Goal: Task Accomplishment & Management: Manage account settings

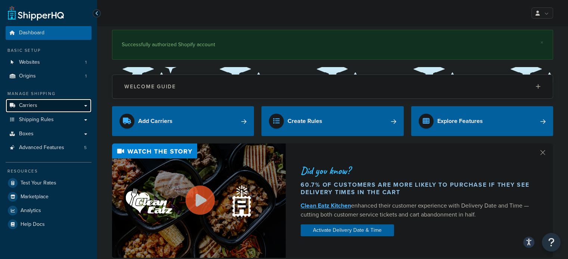
click at [27, 106] on span "Carriers" at bounding box center [28, 106] width 18 height 6
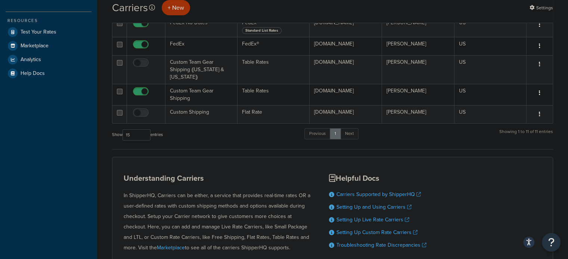
scroll to position [187, 0]
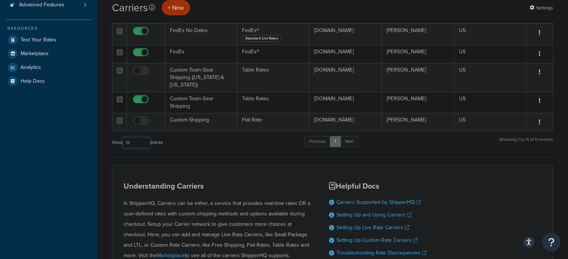
click at [143, 137] on select "10 15 25 50 100" at bounding box center [136, 142] width 28 height 11
select select "25"
click at [123, 137] on select "10 15 25 50 100" at bounding box center [136, 142] width 28 height 11
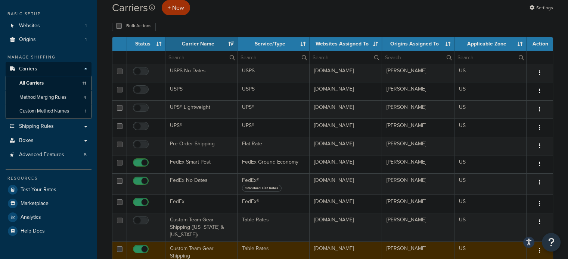
scroll to position [0, 0]
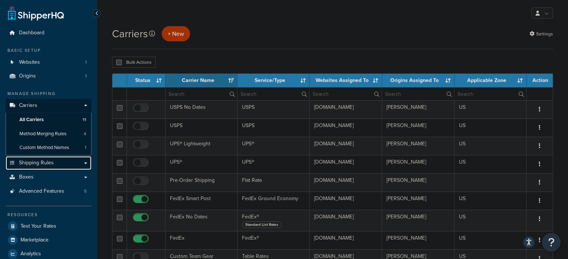
click at [37, 164] on span "Shipping Rules" at bounding box center [36, 163] width 35 height 6
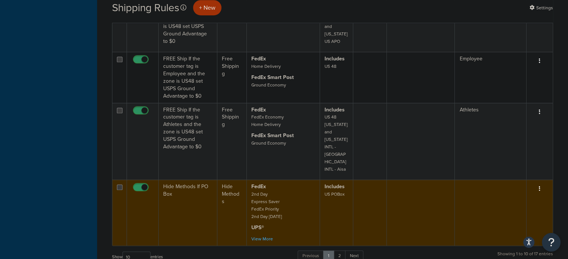
scroll to position [523, 0]
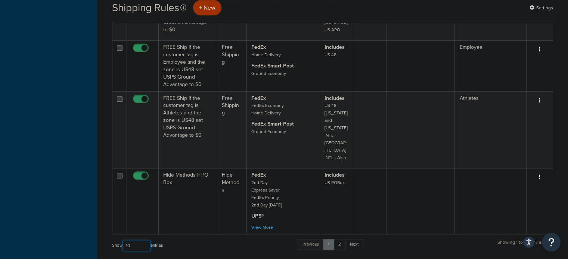
click at [147, 240] on select "10 15 25 50 100 1000" at bounding box center [136, 245] width 28 height 11
select select "15"
click at [123, 240] on select "10 15 25 50 100 1000" at bounding box center [136, 245] width 28 height 11
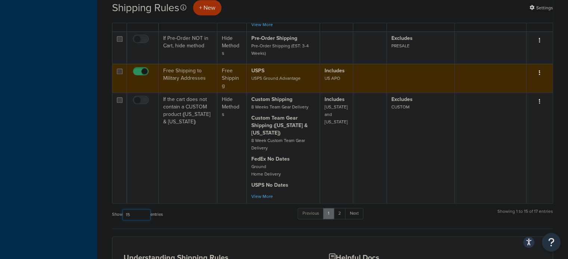
scroll to position [896, 0]
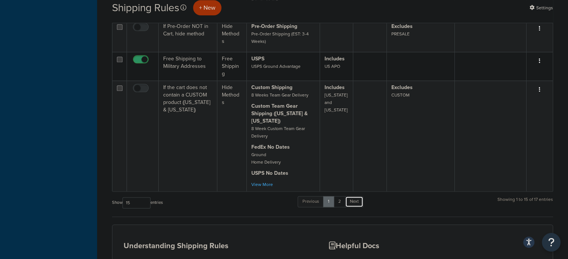
click at [355, 196] on link "Next" at bounding box center [354, 201] width 18 height 11
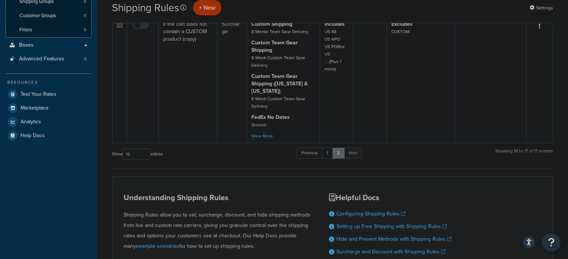
scroll to position [187, 0]
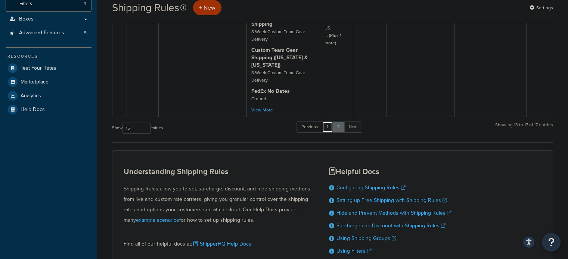
click at [330, 122] on link "1" at bounding box center [327, 127] width 11 height 11
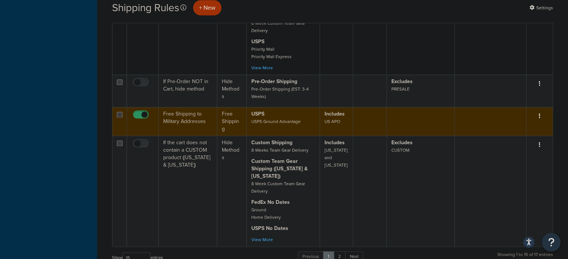
scroll to position [859, 0]
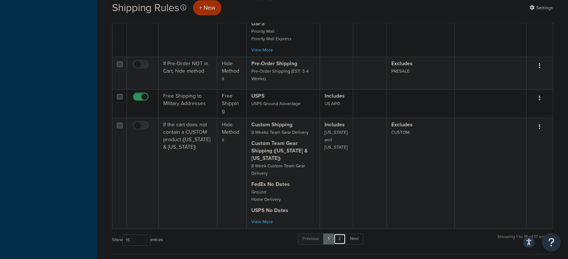
click at [341, 234] on link "2" at bounding box center [339, 239] width 12 height 11
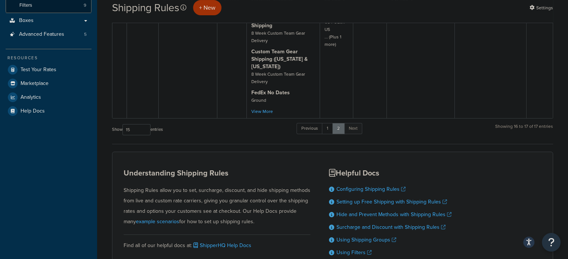
scroll to position [187, 0]
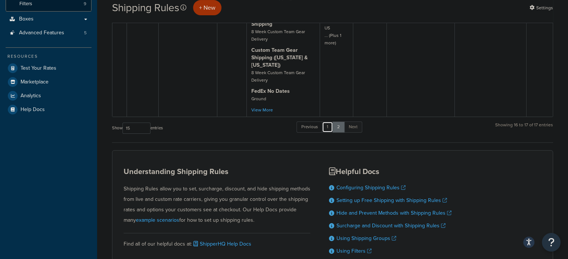
click at [330, 122] on link "1" at bounding box center [327, 127] width 11 height 11
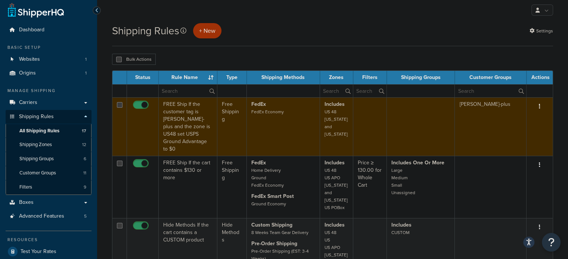
scroll to position [0, 0]
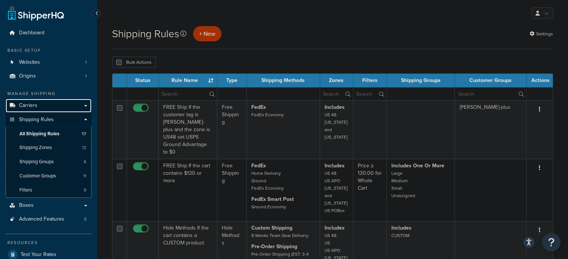
click at [31, 105] on span "Carriers" at bounding box center [28, 106] width 18 height 6
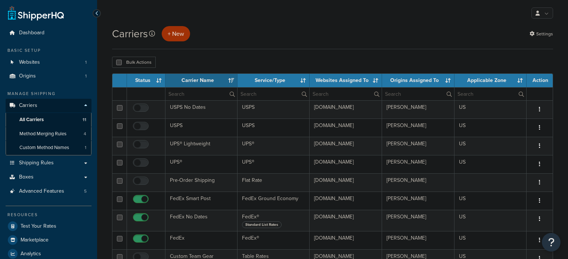
select select "15"
click at [41, 162] on span "Shipping Rules" at bounding box center [36, 163] width 35 height 6
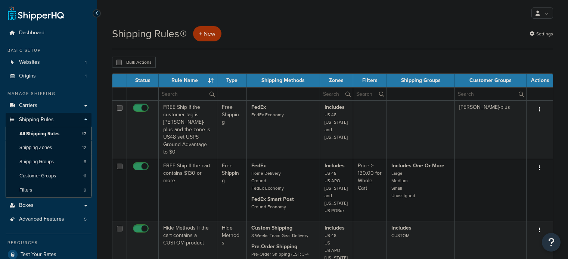
select select "15"
click at [34, 189] on link "Filters 9" at bounding box center [49, 191] width 86 height 14
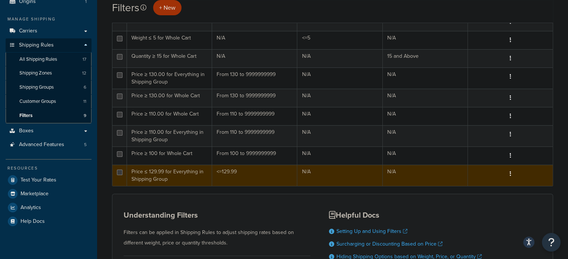
scroll to position [37, 0]
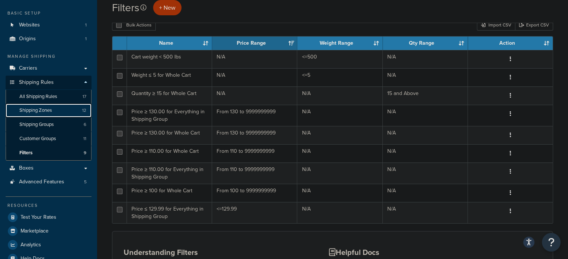
click at [36, 111] on span "Shipping Zones" at bounding box center [35, 111] width 32 height 6
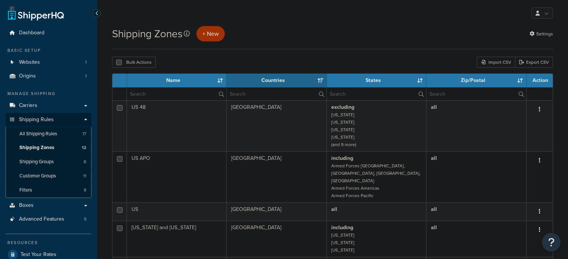
select select "15"
drag, startPoint x: 45, startPoint y: 133, endPoint x: 60, endPoint y: 133, distance: 14.9
click at [45, 133] on span "All Shipping Rules" at bounding box center [38, 134] width 38 height 6
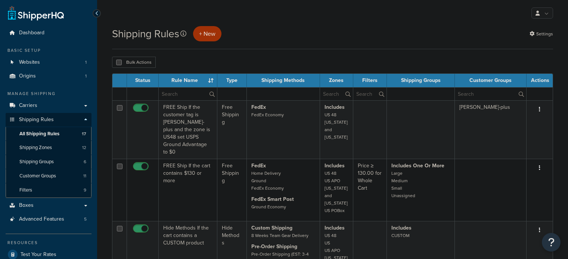
select select "15"
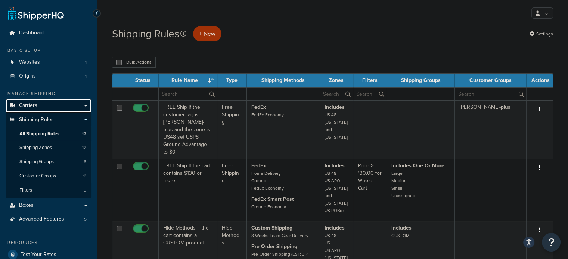
click at [37, 103] on link "Carriers" at bounding box center [49, 106] width 86 height 14
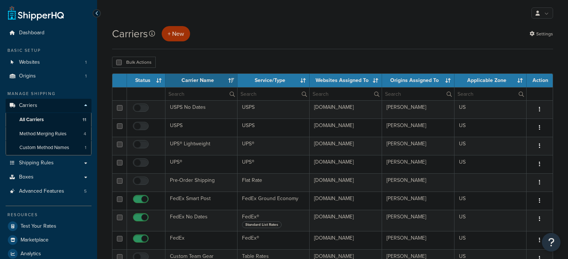
select select "15"
click at [58, 131] on span "Method Merging Rules" at bounding box center [42, 134] width 47 height 6
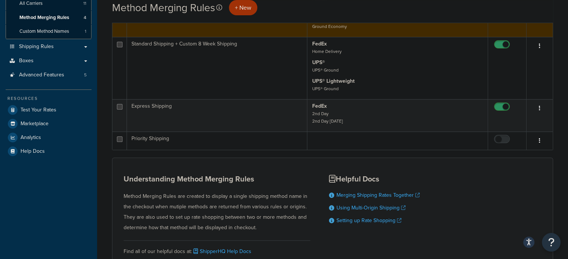
scroll to position [37, 0]
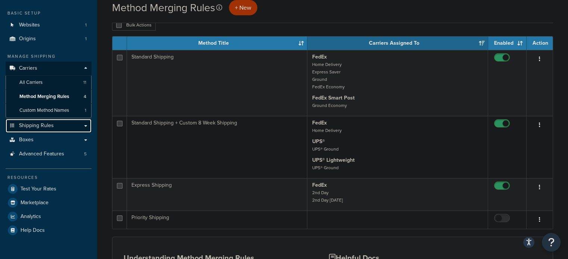
click at [39, 125] on span "Shipping Rules" at bounding box center [36, 126] width 35 height 6
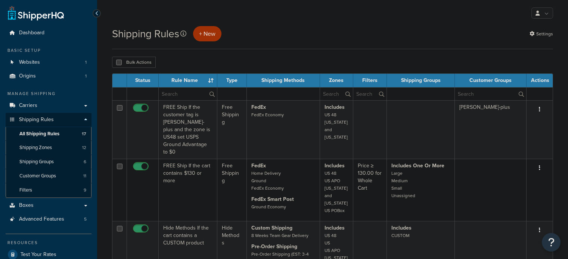
select select "15"
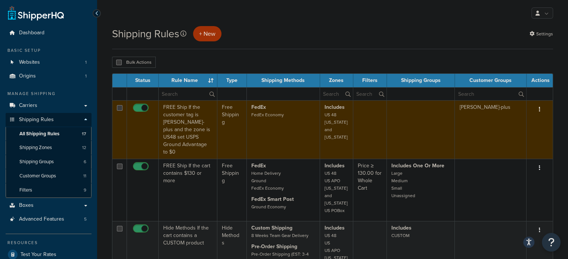
scroll to position [37, 0]
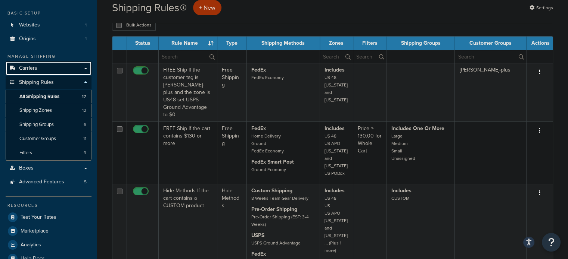
click at [27, 65] on span "Carriers" at bounding box center [28, 68] width 18 height 6
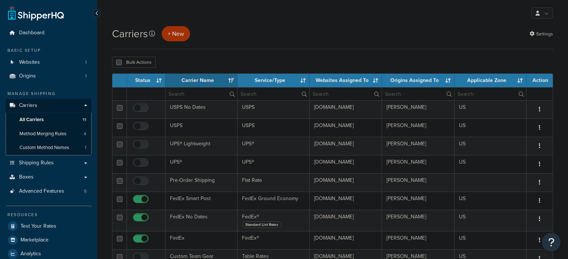
select select "15"
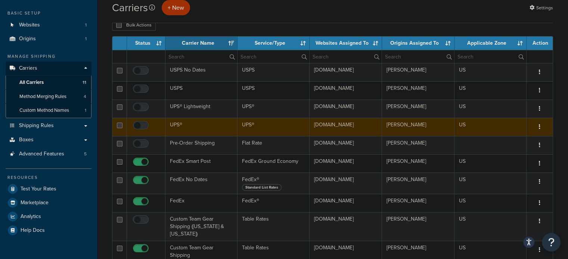
scroll to position [75, 0]
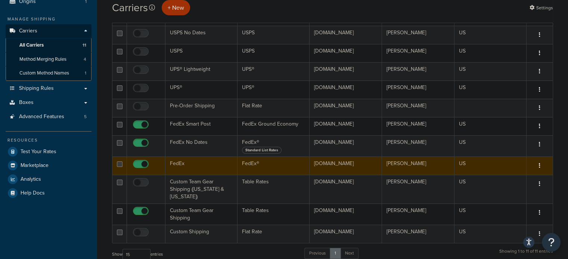
click at [177, 163] on td "FedEx" at bounding box center [201, 166] width 72 height 18
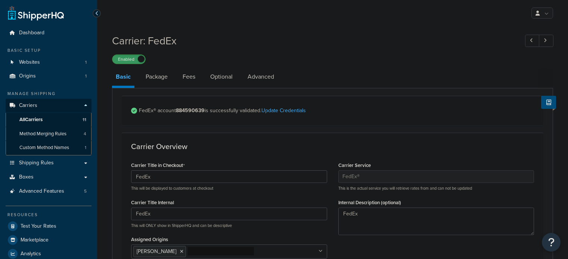
select select "fedEx"
select select "REGULAR_PICKUP"
select select "YOUR_PACKAGING"
click at [189, 76] on link "Fees" at bounding box center [189, 77] width 20 height 18
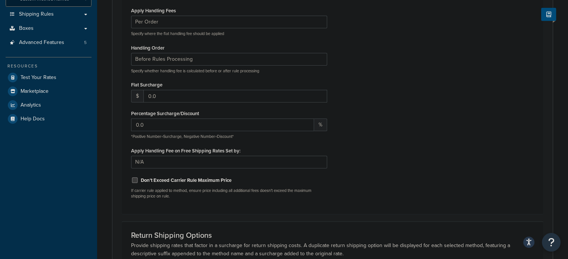
scroll to position [149, 0]
click at [149, 97] on input "0.0" at bounding box center [235, 96] width 184 height 13
click at [204, 94] on input "2.0" at bounding box center [235, 96] width 184 height 13
type input "2.00"
click at [395, 93] on div "Apply Handling Fees Per Order Per Item Per Package Specify where the flat handl…" at bounding box center [332, 105] width 414 height 200
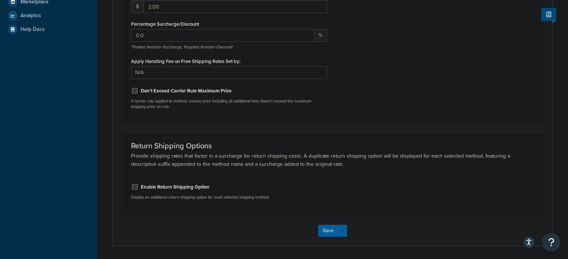
scroll to position [263, 0]
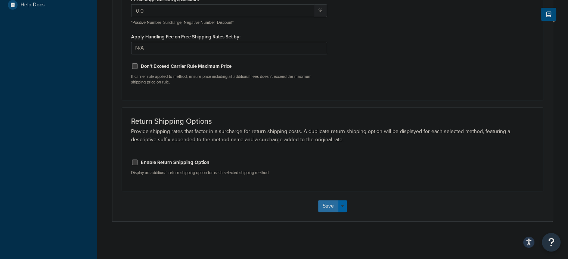
click at [326, 203] on button "Save" at bounding box center [328, 206] width 20 height 12
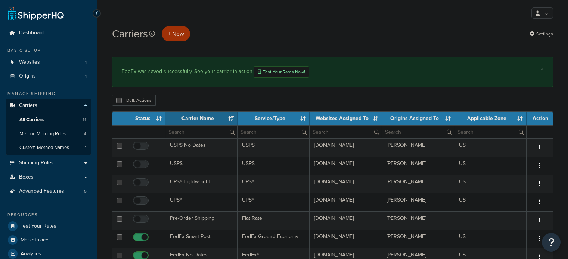
select select "15"
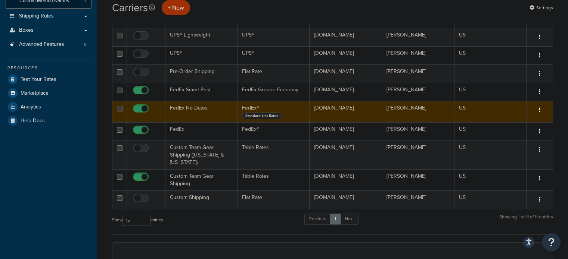
scroll to position [149, 0]
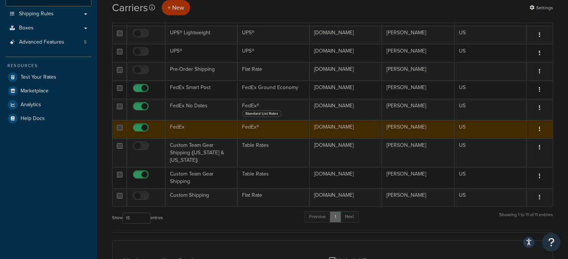
click at [179, 128] on td "FedEx" at bounding box center [201, 129] width 72 height 18
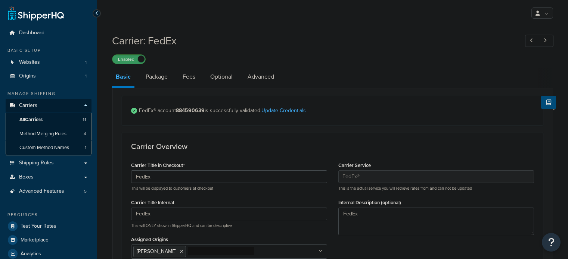
select select "fedEx"
select select "REGULAR_PICKUP"
select select "YOUR_PACKAGING"
click at [191, 76] on link "Fees" at bounding box center [189, 77] width 20 height 18
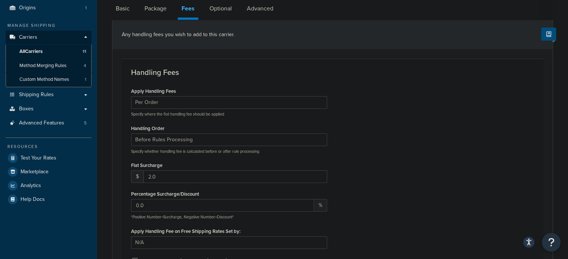
scroll to position [75, 0]
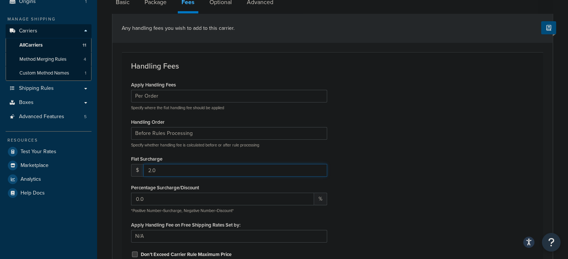
drag, startPoint x: 150, startPoint y: 171, endPoint x: 147, endPoint y: 171, distance: 3.8
click at [147, 171] on input "2.0" at bounding box center [235, 170] width 184 height 13
click at [318, 173] on input "1" at bounding box center [235, 170] width 184 height 13
type input "0"
click at [318, 173] on input "0" at bounding box center [235, 170] width 184 height 13
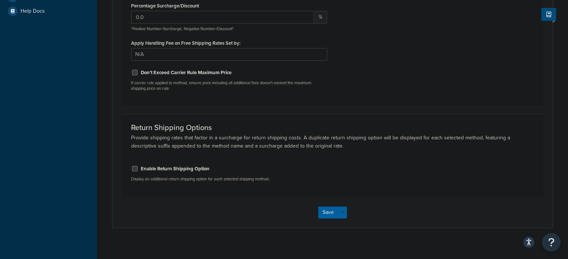
scroll to position [263, 0]
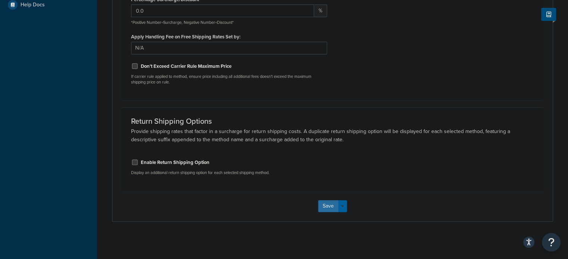
click at [328, 210] on button "Save" at bounding box center [328, 206] width 20 height 12
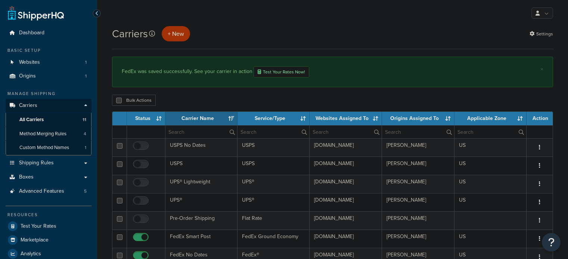
select select "15"
